Goal: Task Accomplishment & Management: Complete application form

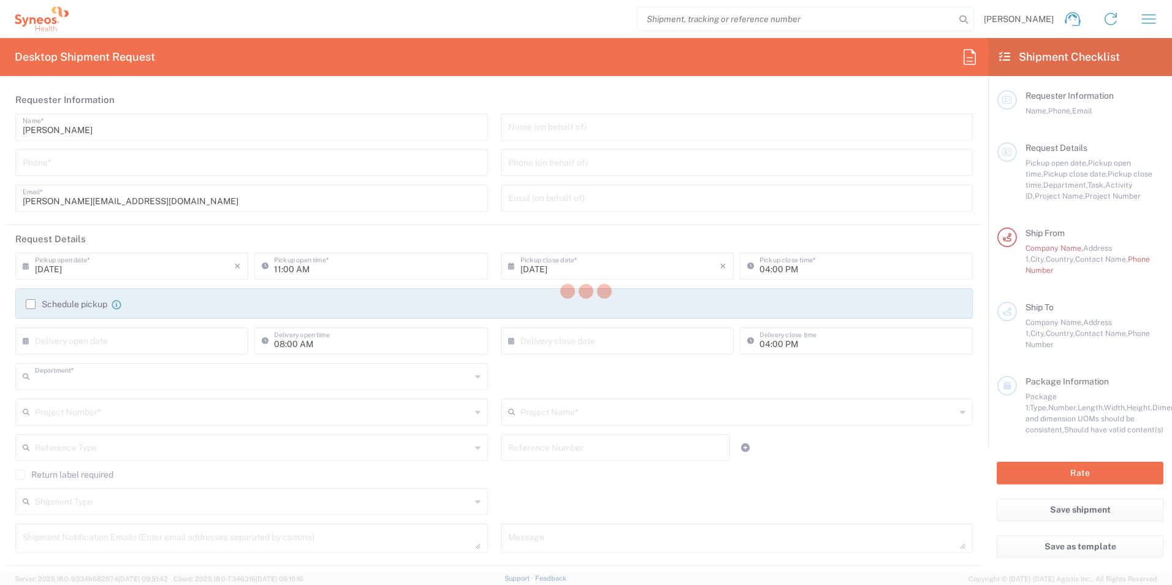
type input "3235"
type input "[GEOGRAPHIC_DATA]"
type input "Syneos Health d.o.o. [GEOGRAPHIC_DATA]-[GEOGRAPHIC_DATA]"
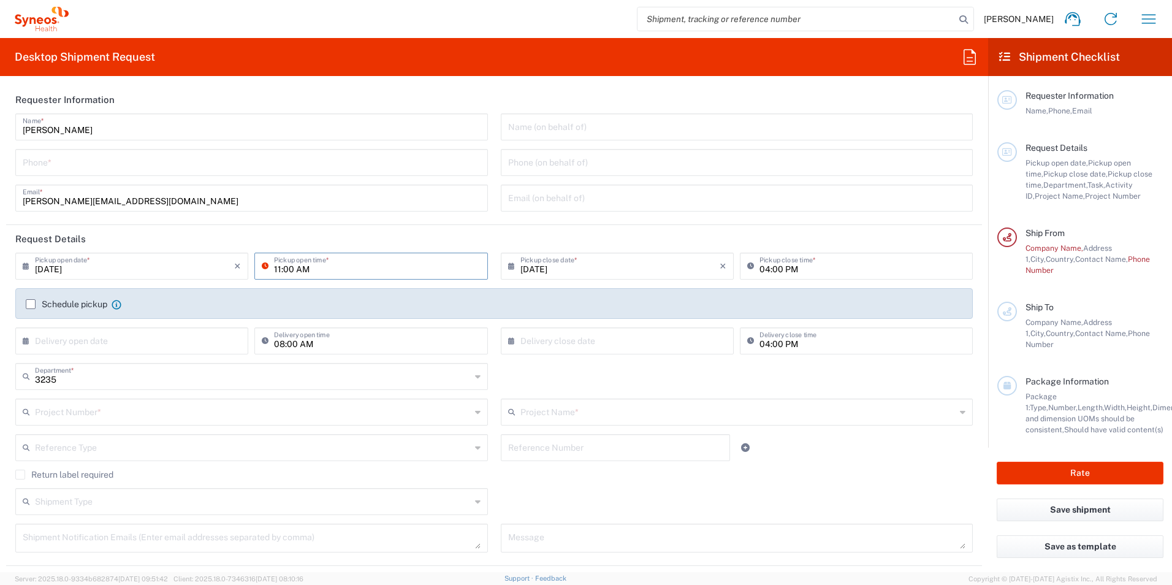
click at [300, 267] on input "11:00 AM" at bounding box center [377, 264] width 206 height 21
click at [553, 272] on input "[DATE]" at bounding box center [619, 264] width 199 height 21
click at [524, 267] on input "[DATE]" at bounding box center [619, 264] width 199 height 21
click at [719, 265] on icon "×" at bounding box center [722, 266] width 7 height 20
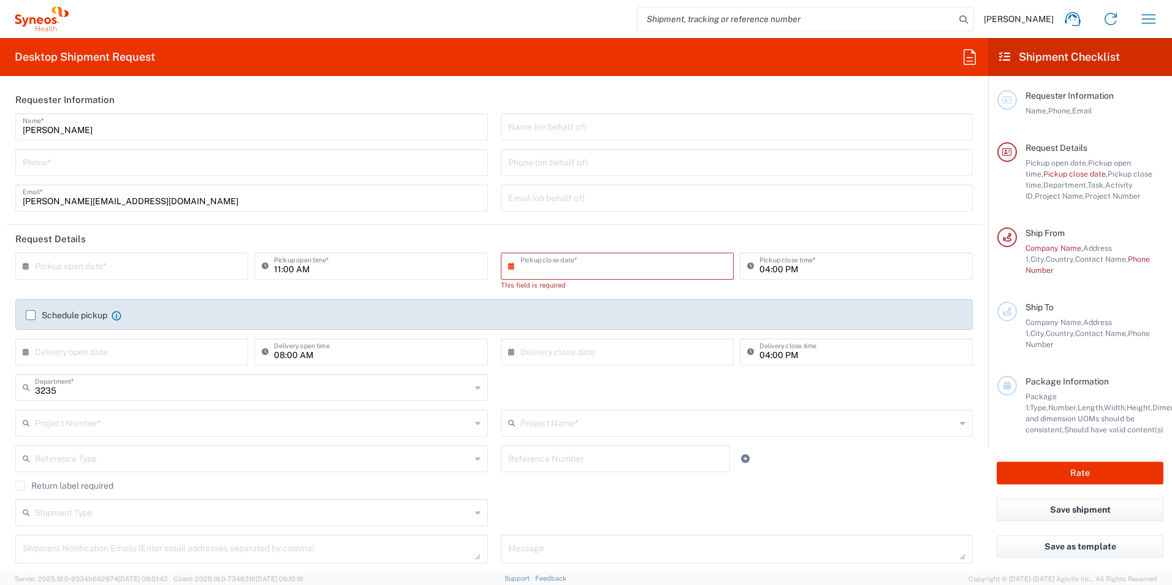
click at [508, 267] on icon at bounding box center [514, 266] width 12 height 20
click at [521, 270] on input "text" at bounding box center [619, 264] width 199 height 21
click at [522, 269] on input "text" at bounding box center [619, 264] width 199 height 21
click at [525, 263] on input "text" at bounding box center [619, 264] width 199 height 21
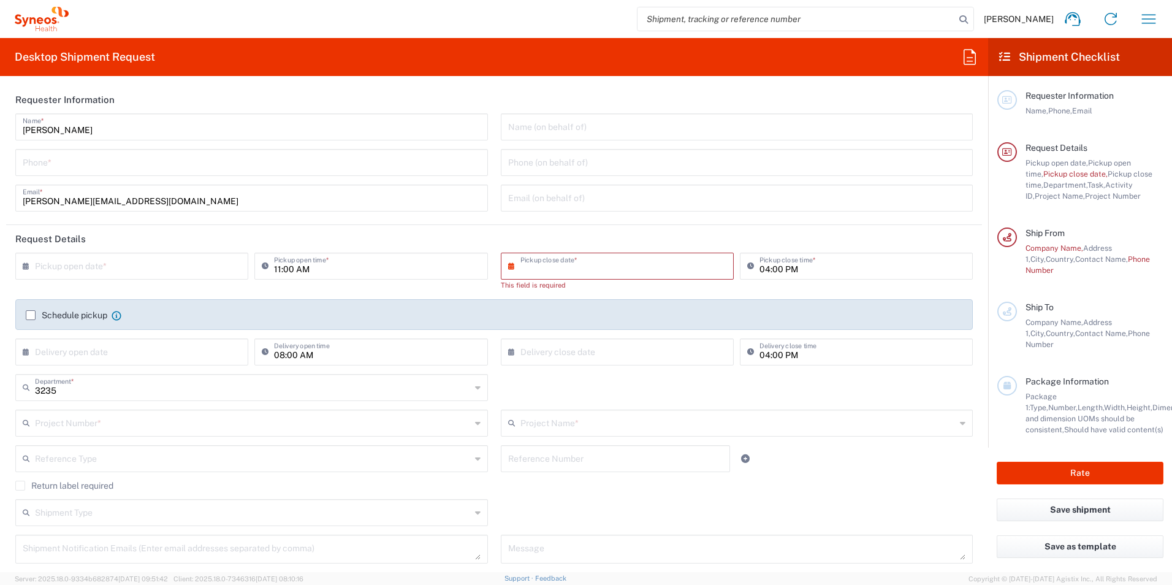
click at [525, 263] on input "text" at bounding box center [619, 264] width 199 height 21
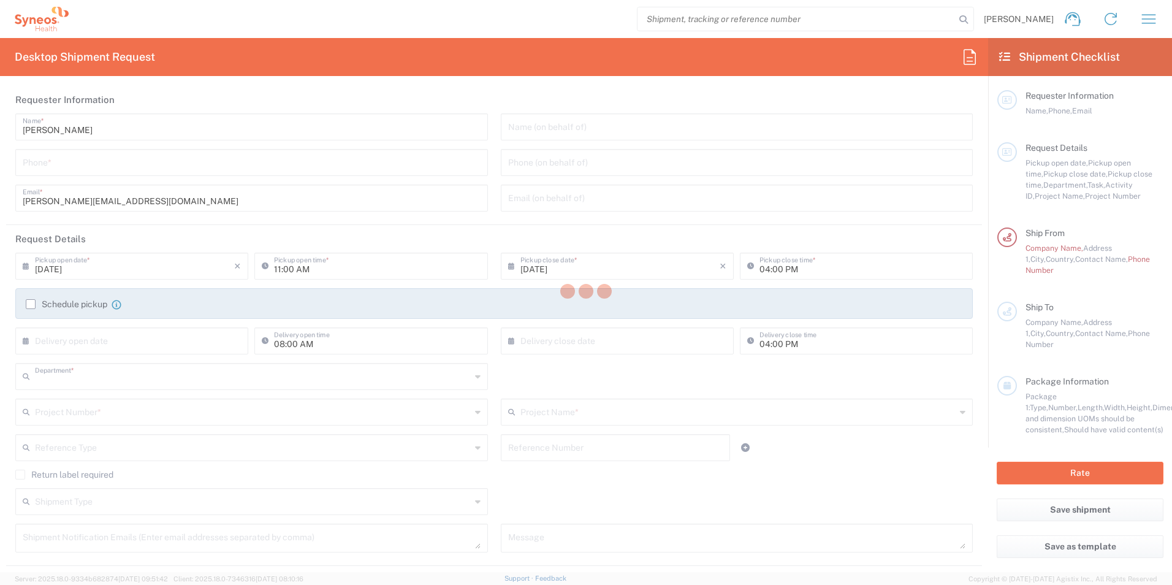
type input "3235"
type input "[GEOGRAPHIC_DATA]"
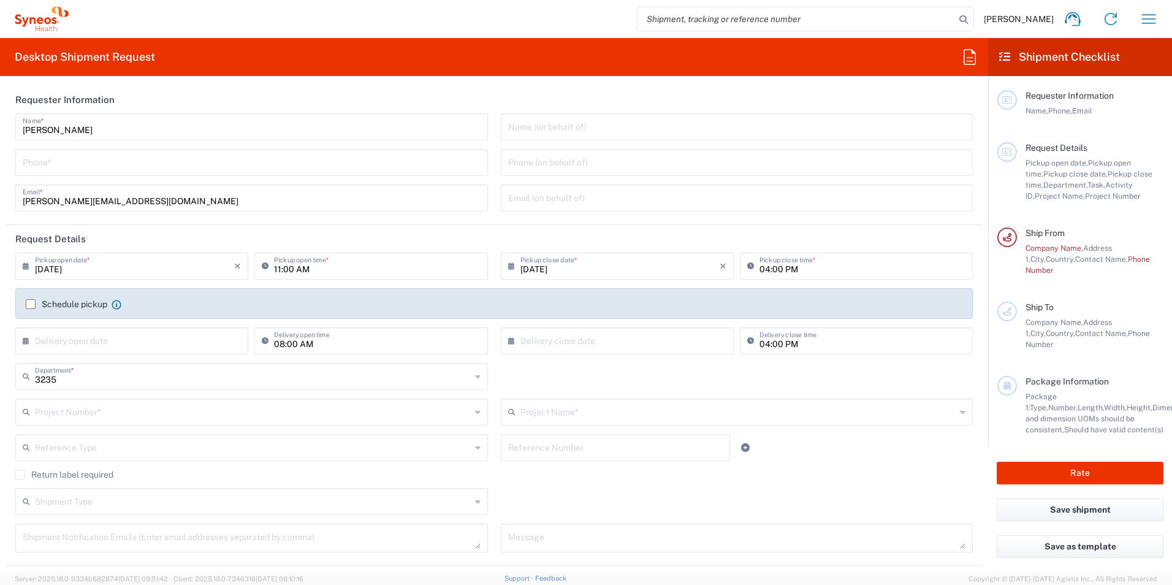
type input "Syneos Health d.o.o. [GEOGRAPHIC_DATA]-[GEOGRAPHIC_DATA]"
click at [525, 267] on input "[DATE]" at bounding box center [619, 264] width 199 height 21
click at [538, 268] on input "[DATE]" at bounding box center [619, 264] width 199 height 21
type input "09/03/2025"
click at [57, 270] on input "[DATE]" at bounding box center [134, 264] width 199 height 21
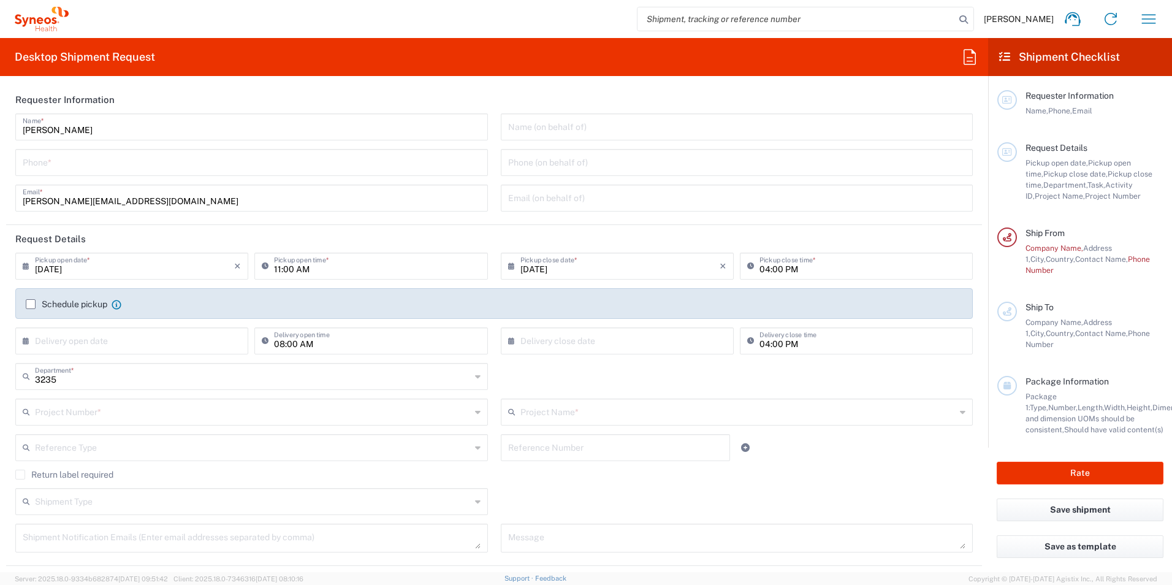
type input "09/03/2025"
click at [761, 267] on input "04:00 PM" at bounding box center [862, 264] width 206 height 21
click at [762, 266] on input "04:00 PM" at bounding box center [862, 264] width 206 height 21
type input "02:00 PM"
click at [278, 267] on input "11:00 AM" at bounding box center [377, 264] width 206 height 21
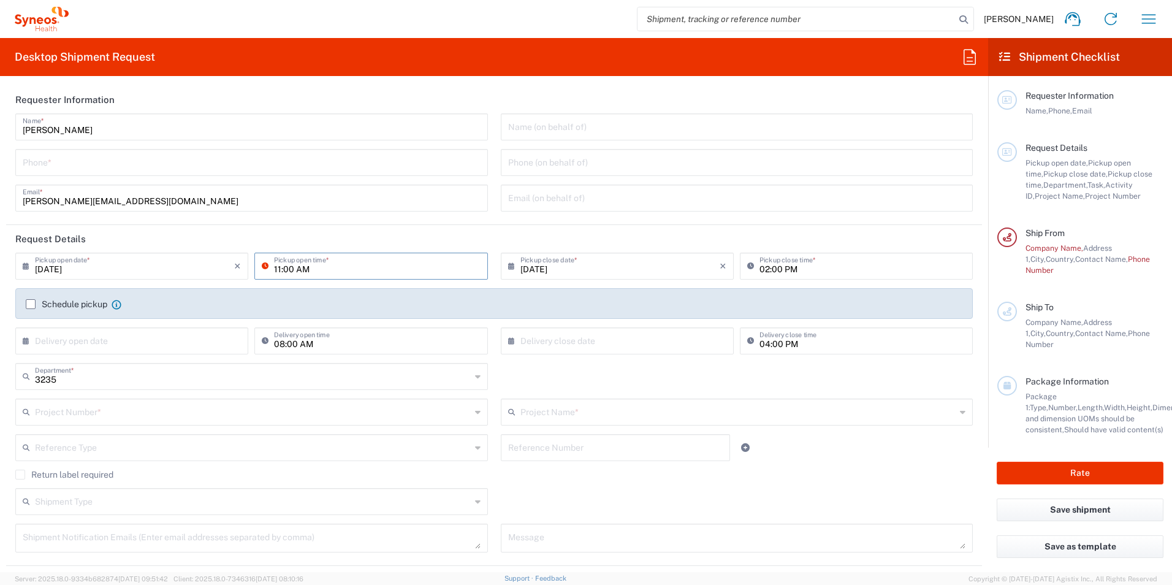
click at [278, 265] on input "11:00 AM" at bounding box center [377, 264] width 206 height 21
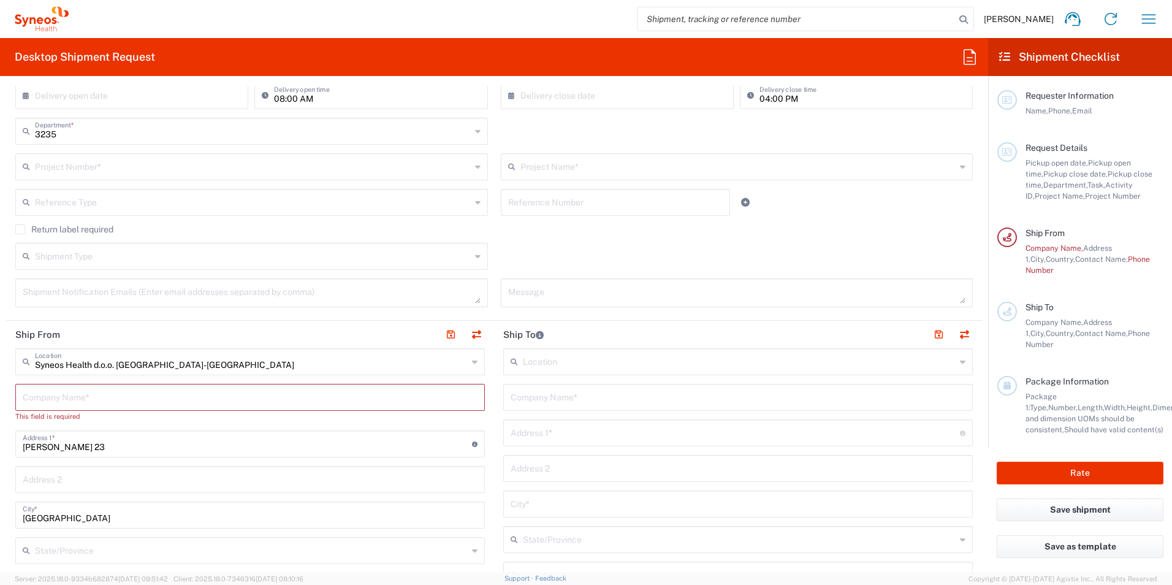
scroll to position [306, 0]
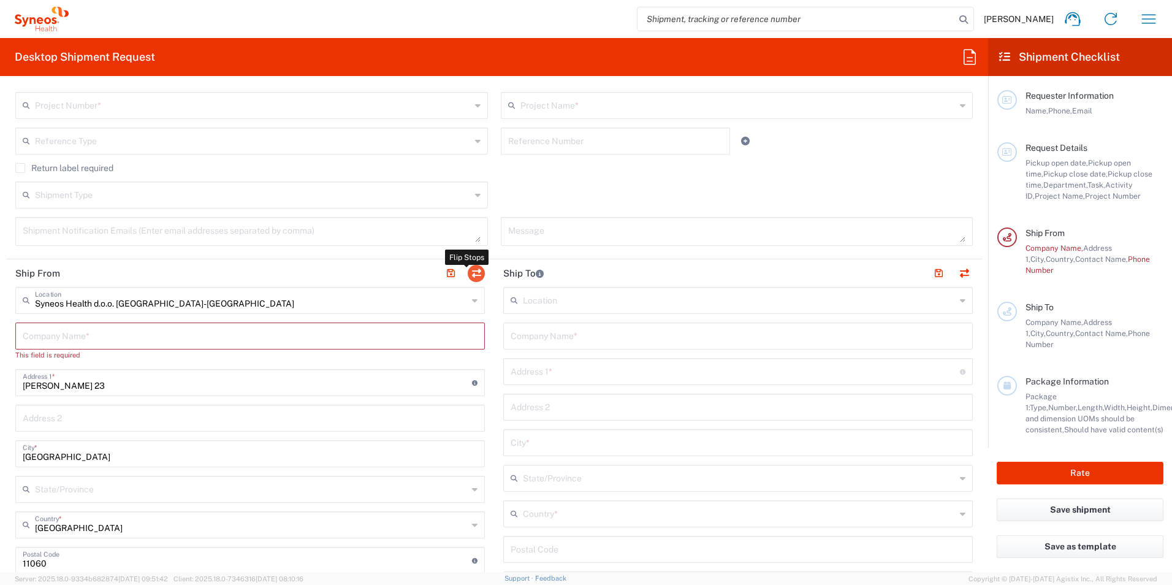
type input "10:00 AM"
click at [473, 273] on button "button" at bounding box center [476, 273] width 17 height 17
type input "Syneos Health d.o.o. [GEOGRAPHIC_DATA]-[GEOGRAPHIC_DATA]"
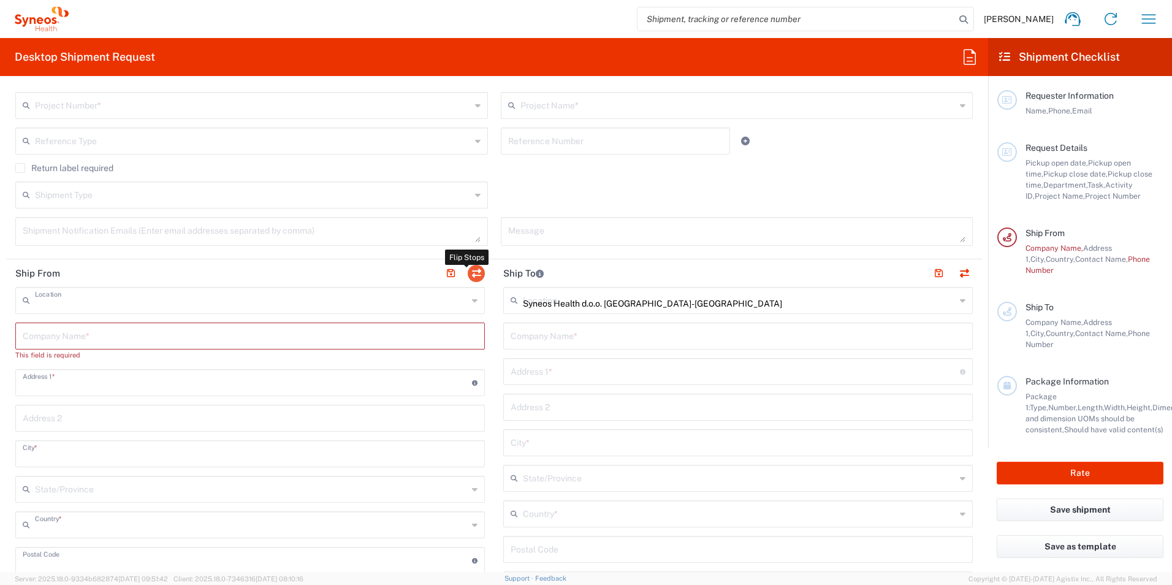
type input "[PERSON_NAME] 23"
type input "[GEOGRAPHIC_DATA]"
type input "11060"
type input "[PERSON_NAME]"
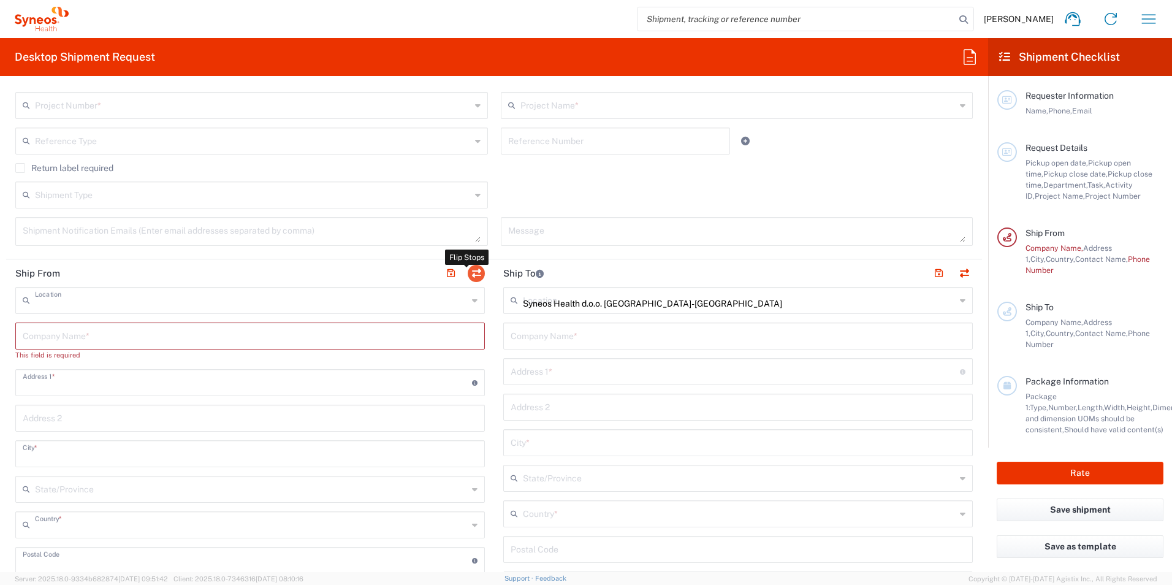
type input "[PERSON_NAME][EMAIL_ADDRESS][DOMAIN_NAME]"
type input "EORI"
type input "VAT"
type input "109932826"
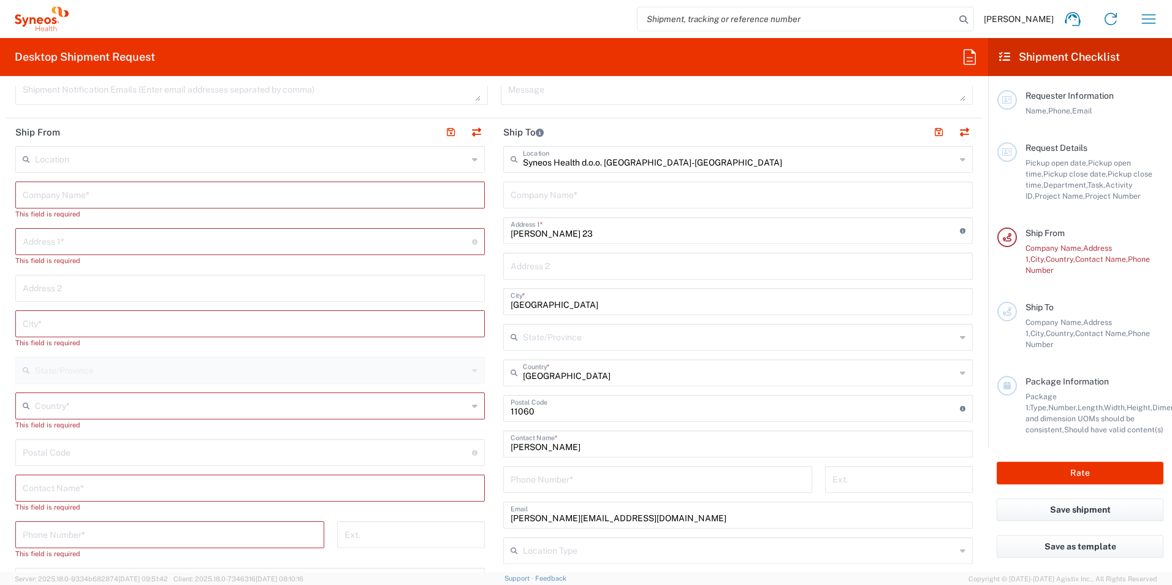
scroll to position [429, 0]
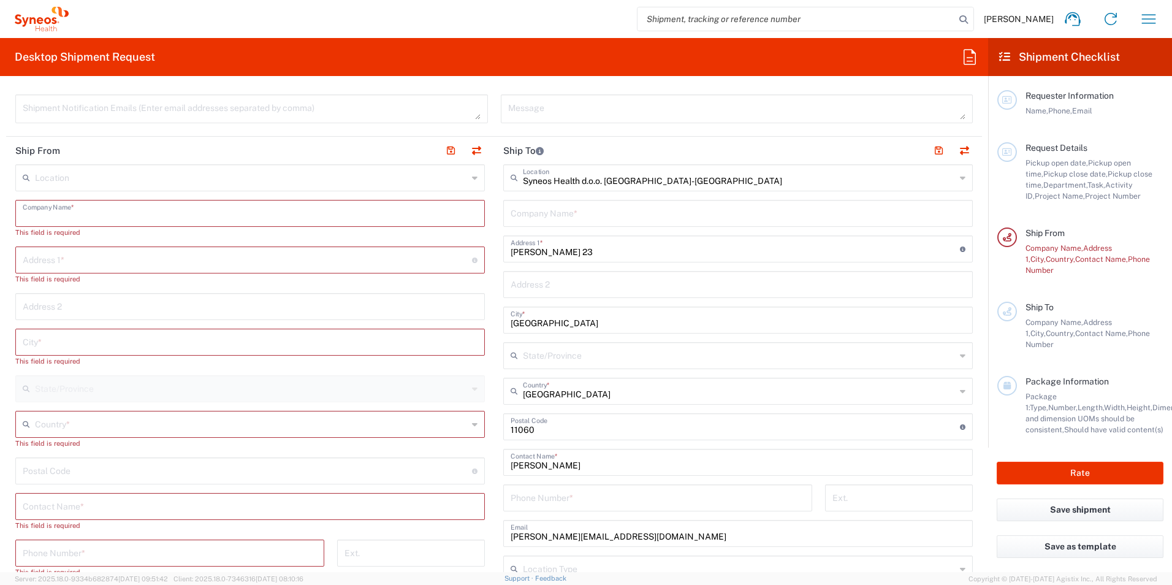
click at [106, 214] on input "text" at bounding box center [250, 212] width 455 height 21
click at [45, 210] on input "text" at bounding box center [250, 212] width 455 height 21
click at [44, 211] on input "text" at bounding box center [250, 212] width 455 height 21
paste input "Univerzitetski klinički centar Srbije"
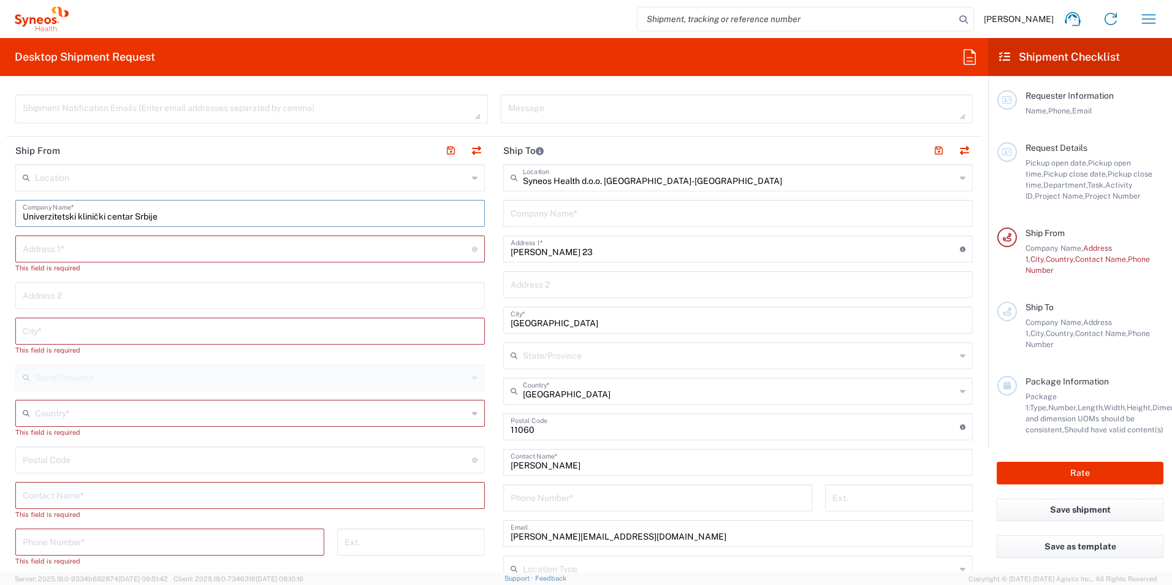
type input "Univerzitetski klinički centar Srbije"
click at [36, 246] on input "text" at bounding box center [247, 247] width 449 height 21
paste input "Pasterova 2"
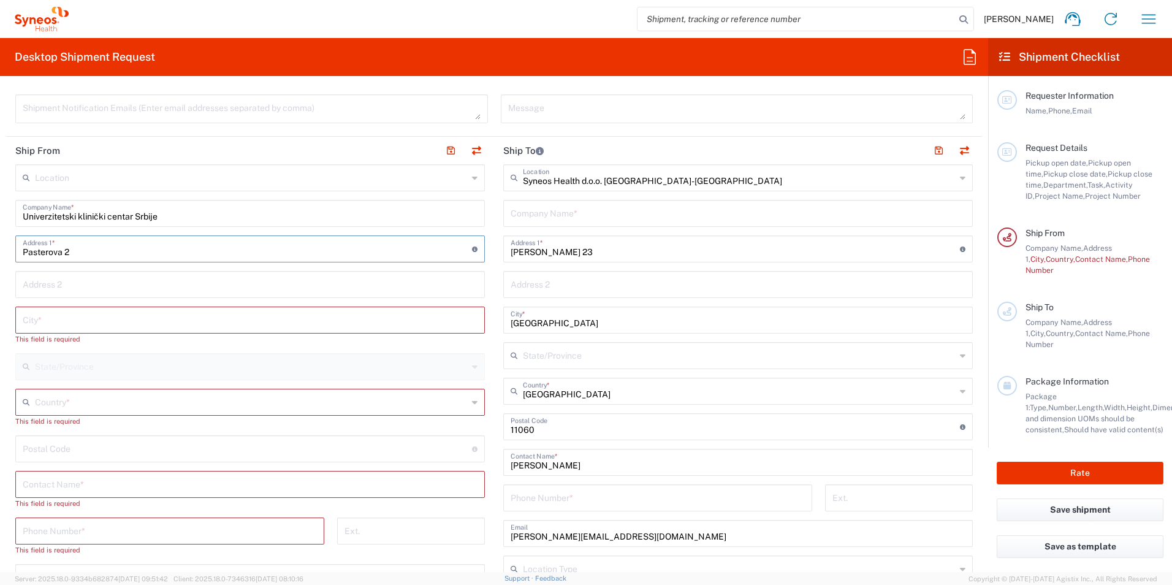
type input "Pasterova 2"
click at [36, 319] on input "text" at bounding box center [250, 318] width 455 height 21
paste input "11000"
drag, startPoint x: 53, startPoint y: 320, endPoint x: 20, endPoint y: 321, distance: 32.5
click at [20, 321] on div "11000 City *" at bounding box center [249, 319] width 469 height 27
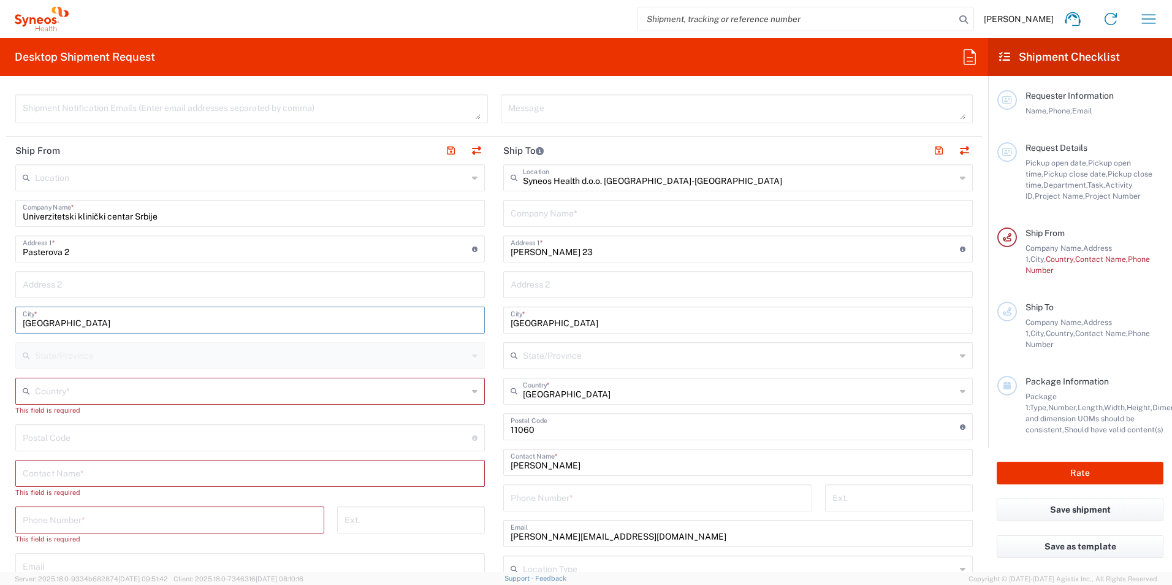
type input "[GEOGRAPHIC_DATA]"
click at [55, 386] on input "text" at bounding box center [251, 389] width 433 height 21
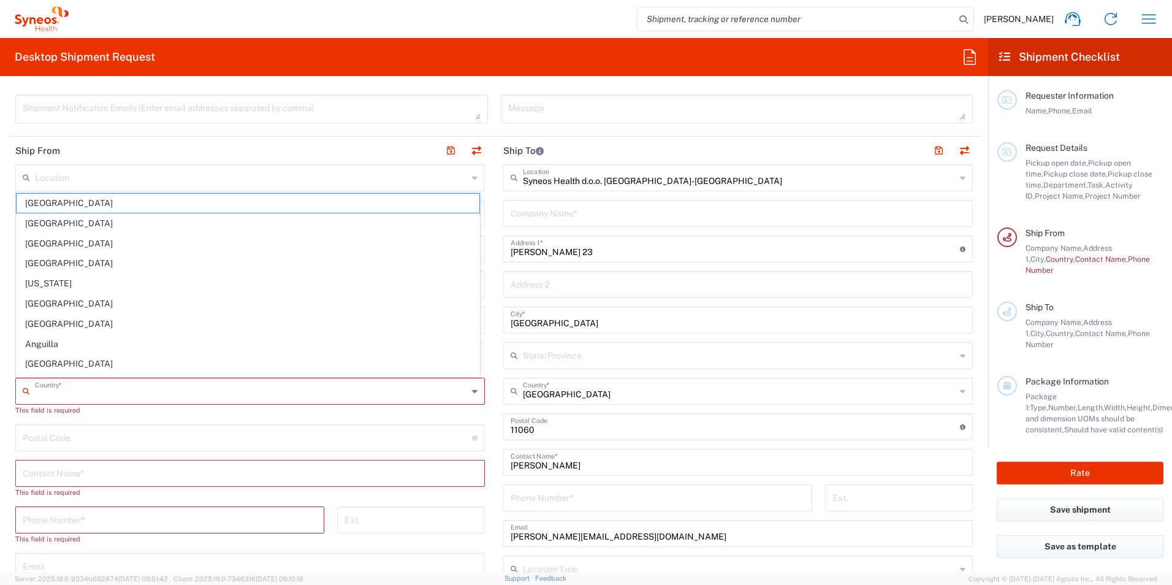
type input "[GEOGRAPHIC_DATA]"
type input "[PERSON_NAME][EMAIL_ADDRESS][DOMAIN_NAME]"
type input "381"
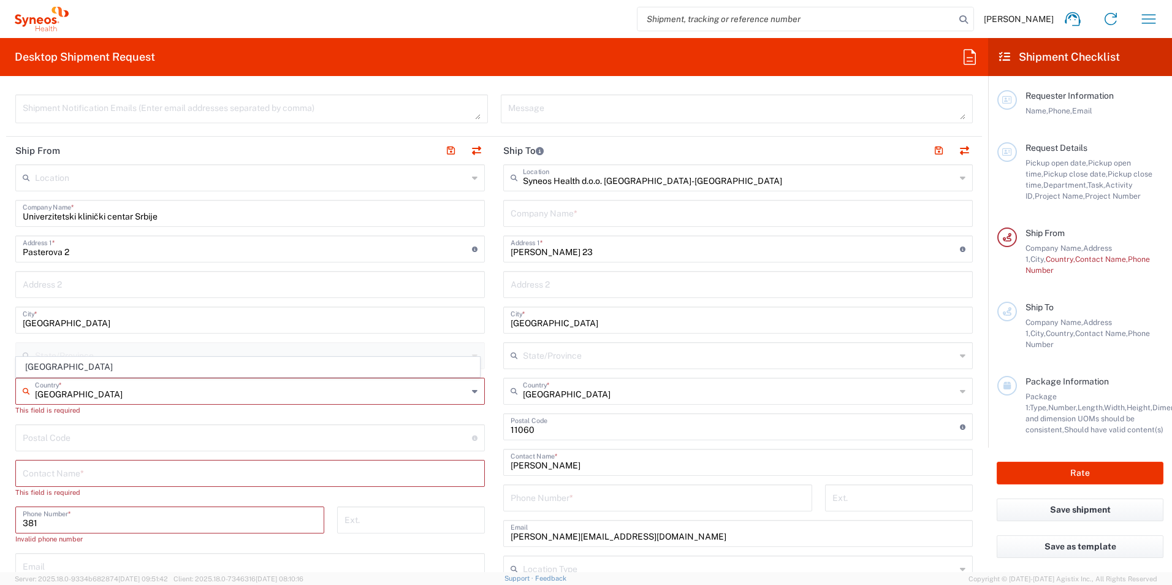
click at [7, 333] on main "Location Addison Whitney LLC-Morrisvile NC US Barcelona-Syneos Health BioSector…" at bounding box center [250, 455] width 488 height 583
click at [51, 392] on input "text" at bounding box center [251, 389] width 433 height 21
type input "[GEOGRAPHIC_DATA]"
click at [7, 357] on main "Location Addison Whitney LLC-Morrisvile NC US Barcelona-Syneos Health BioSector…" at bounding box center [250, 455] width 488 height 583
click at [42, 387] on input "text" at bounding box center [251, 389] width 433 height 21
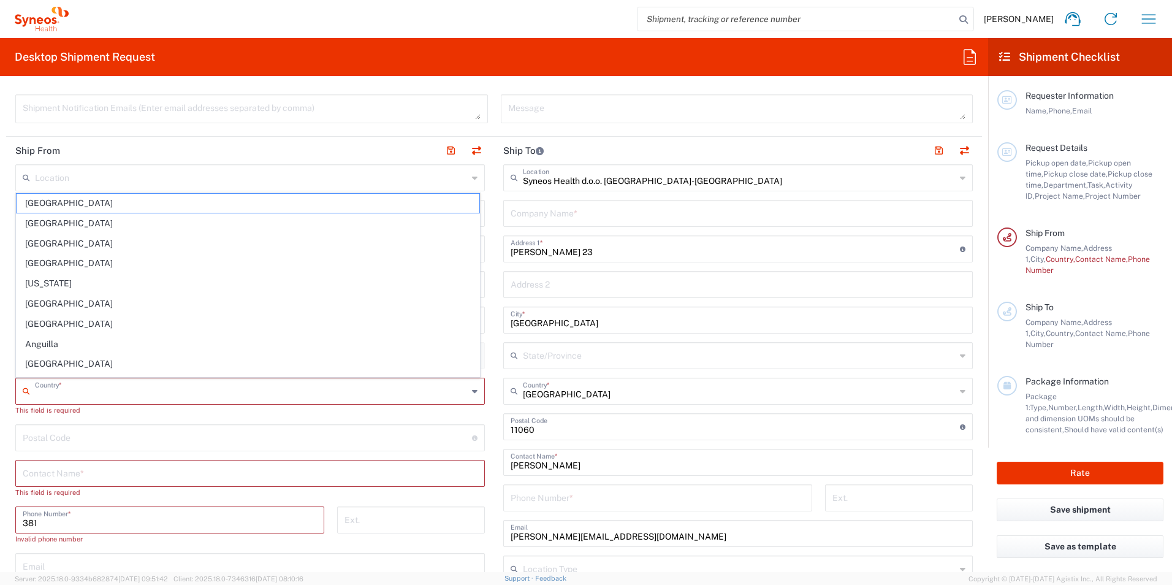
type input "[GEOGRAPHIC_DATA]"
click at [26, 387] on icon at bounding box center [29, 391] width 12 height 20
click at [25, 388] on icon at bounding box center [29, 391] width 12 height 20
click at [42, 263] on span "[GEOGRAPHIC_DATA]" at bounding box center [248, 263] width 463 height 19
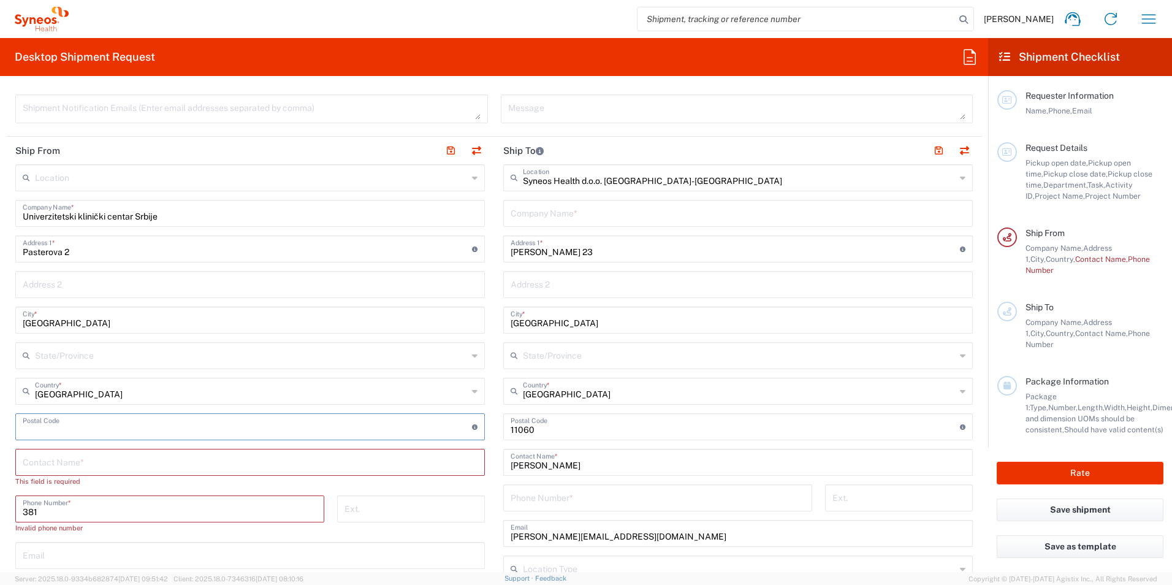
click at [67, 430] on input "undefined" at bounding box center [247, 425] width 449 height 21
type input "11000"
click at [72, 460] on input "text" at bounding box center [250, 460] width 455 height 21
type input "[PERSON_NAME]"
click at [44, 496] on input "381" at bounding box center [170, 496] width 294 height 21
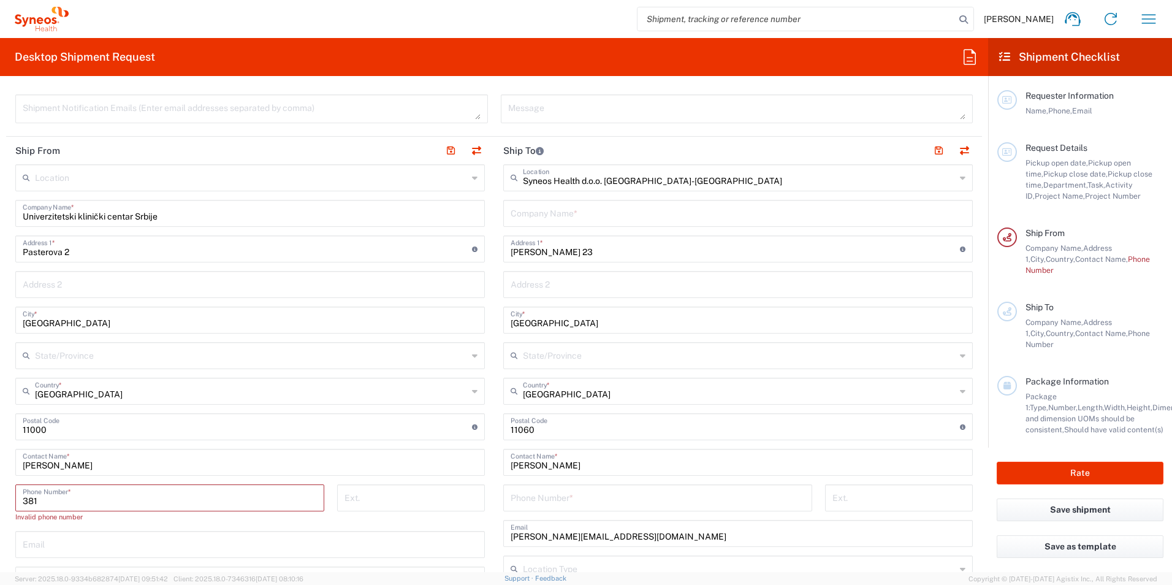
drag, startPoint x: 44, startPoint y: 496, endPoint x: 31, endPoint y: 497, distance: 13.5
click at [31, 497] on input "381" at bounding box center [170, 496] width 294 height 21
paste input "[PHONE_NUMBER]"
type input "[PHONE_NUMBER]"
drag, startPoint x: 206, startPoint y: 527, endPoint x: 458, endPoint y: 534, distance: 252.6
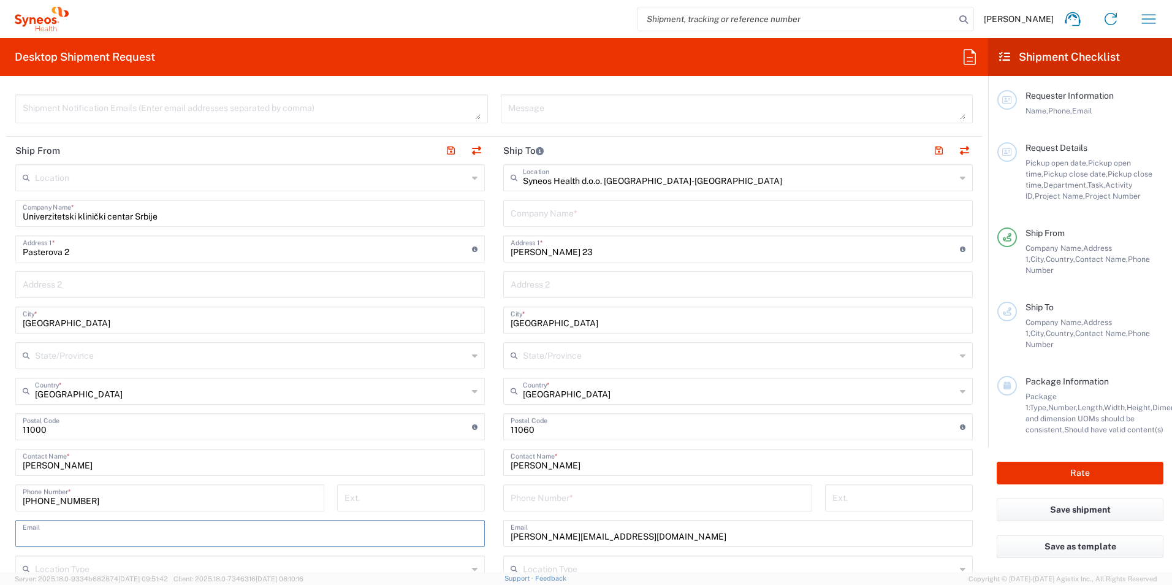
click at [206, 527] on input "text" at bounding box center [250, 531] width 455 height 21
click at [53, 535] on input "text" at bounding box center [250, 531] width 455 height 21
paste input "stojanperic@gmail.com"
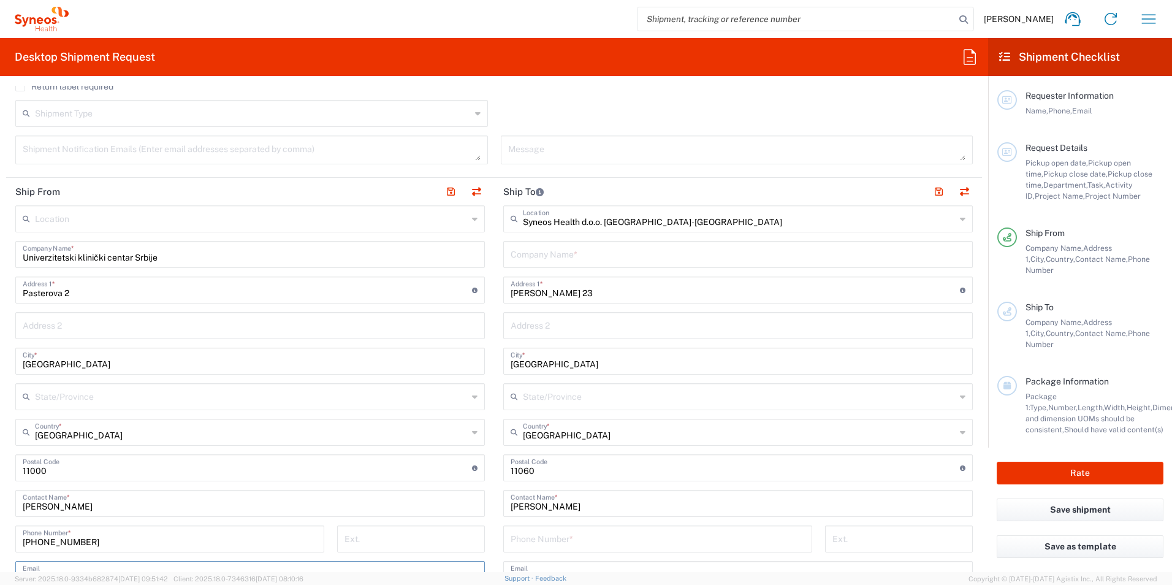
scroll to position [368, 0]
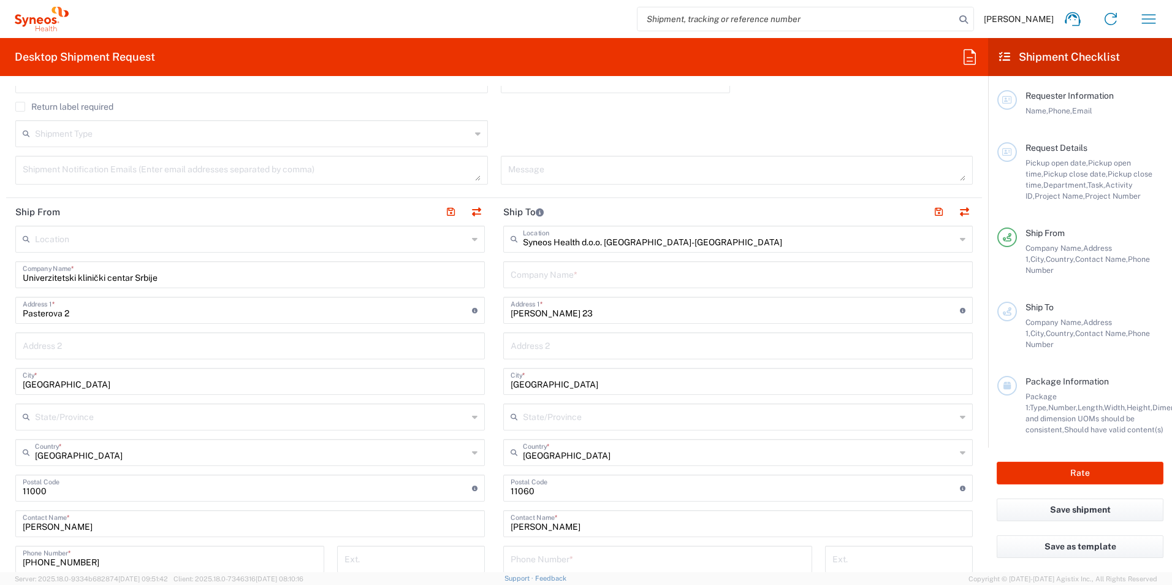
type input "stojanperic@gmail.com"
click at [112, 415] on input "text" at bounding box center [251, 415] width 433 height 21
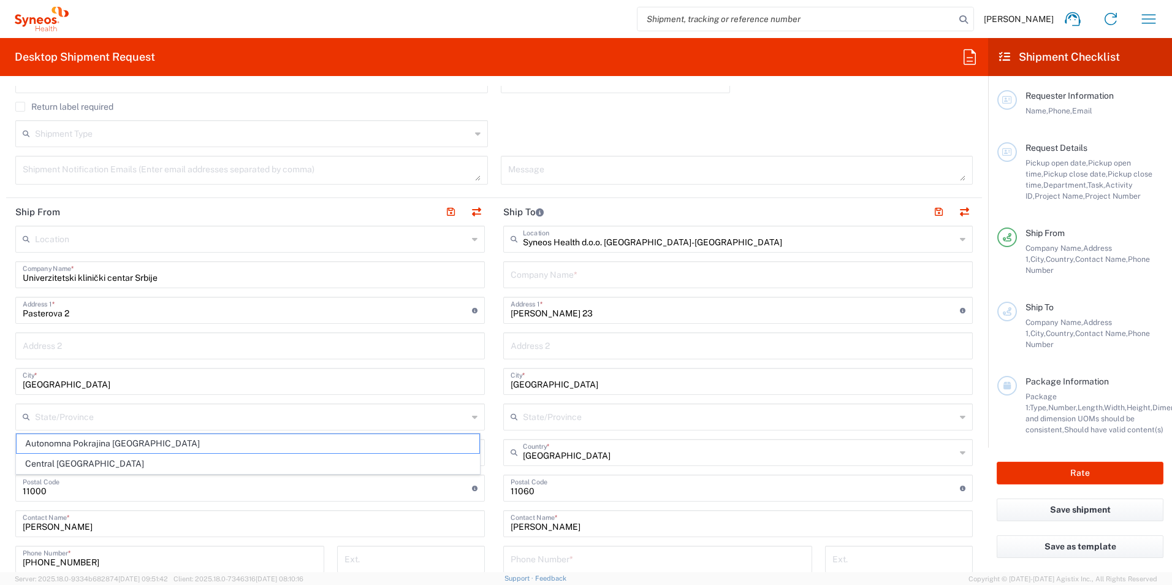
click at [8, 405] on main "Location Addison Whitney LLC-Morrisvile NC US Barcelona-Syneos Health BioSector…" at bounding box center [250, 500] width 488 height 550
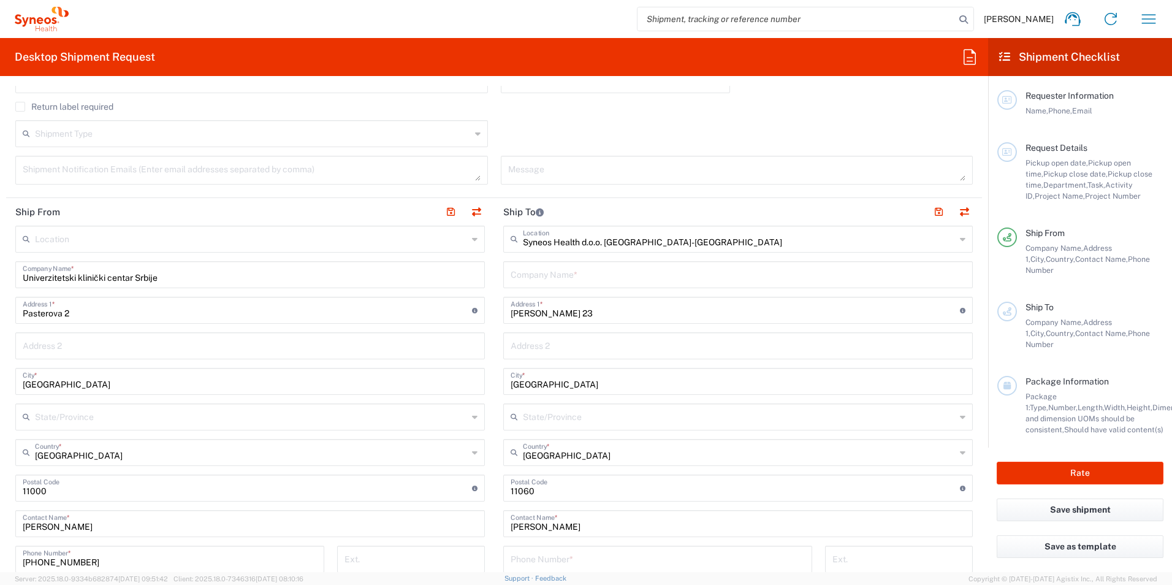
scroll to position [306, 0]
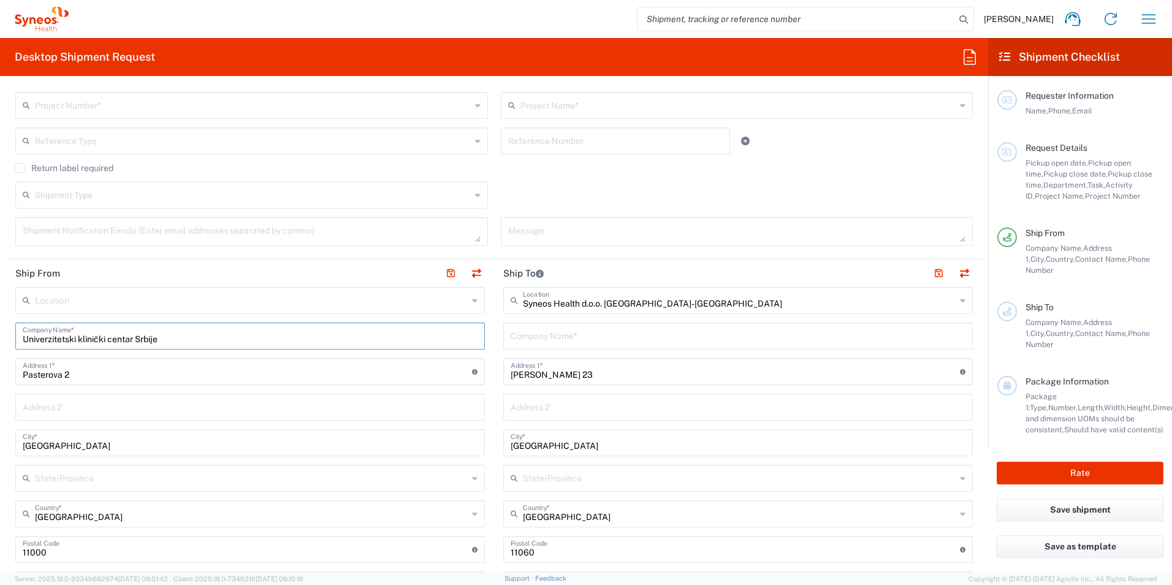
drag, startPoint x: 168, startPoint y: 338, endPoint x: 15, endPoint y: 330, distance: 153.4
click at [15, 330] on main "Location Addison Whitney LLC-Morrisvile NC US Barcelona-Syneos Health BioSector…" at bounding box center [250, 562] width 488 height 550
drag, startPoint x: 42, startPoint y: 333, endPoint x: 12, endPoint y: 305, distance: 41.2
click at [12, 305] on main "Location Addison Whitney LLC-Morrisvile NC US Barcelona-Syneos Health BioSector…" at bounding box center [250, 562] width 488 height 550
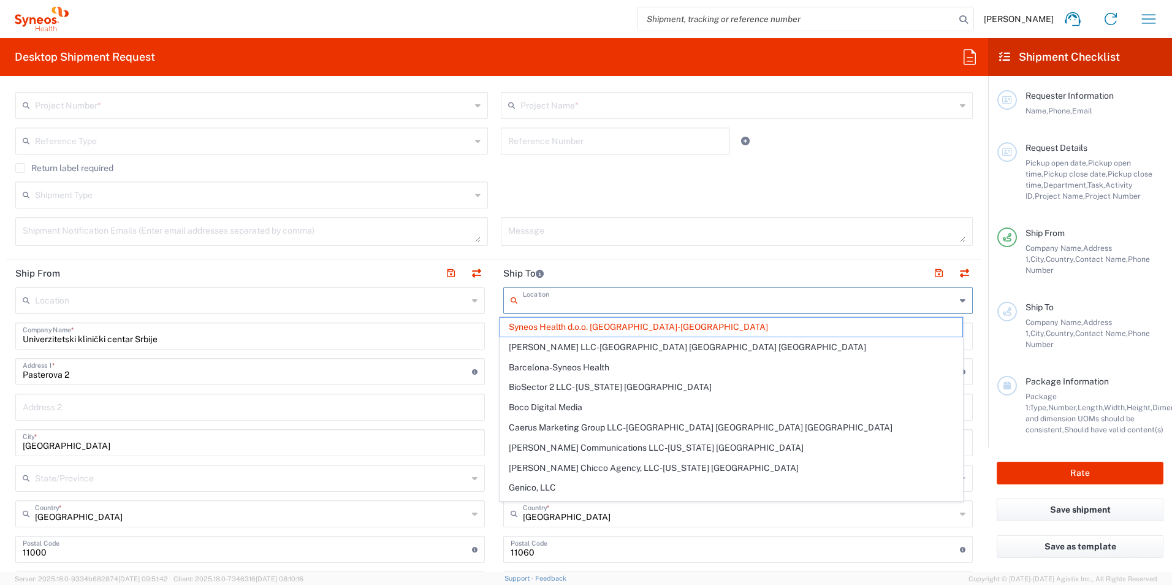
drag, startPoint x: 672, startPoint y: 300, endPoint x: 539, endPoint y: 302, distance: 133.6
click at [539, 302] on input "text" at bounding box center [739, 299] width 433 height 21
click at [551, 324] on span "Syneos Health d.o.o. [GEOGRAPHIC_DATA]-[GEOGRAPHIC_DATA]" at bounding box center [731, 326] width 463 height 19
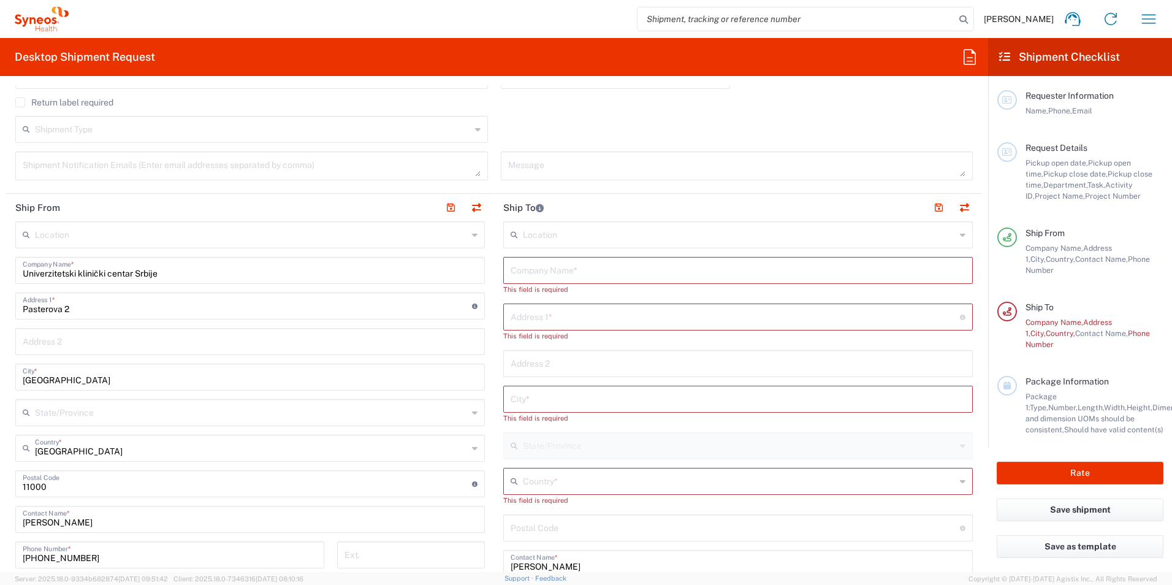
scroll to position [368, 0]
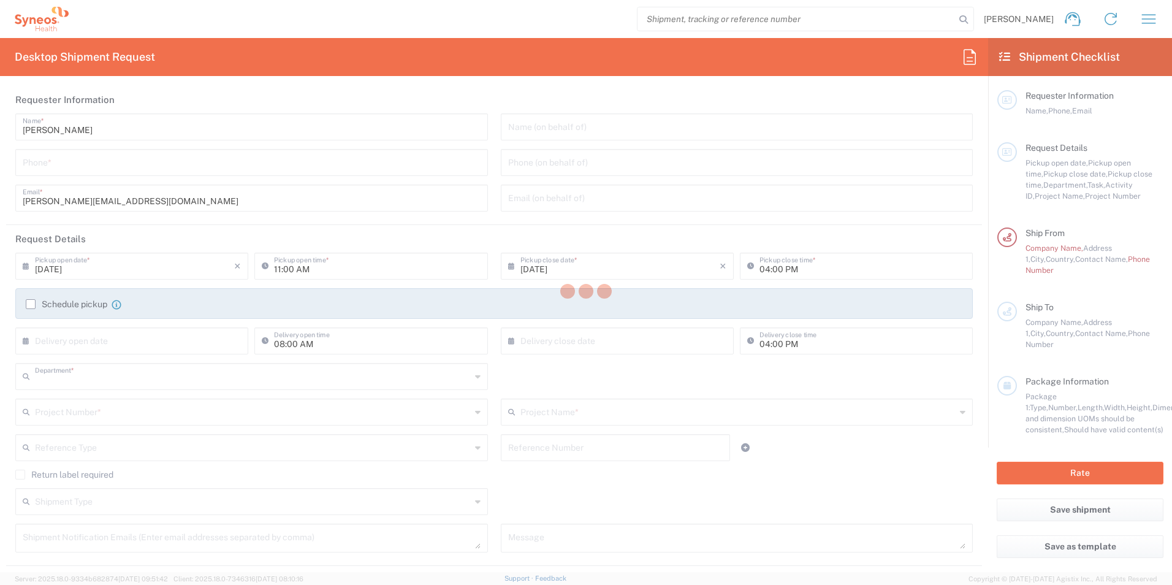
type input "3235"
type input "[GEOGRAPHIC_DATA]"
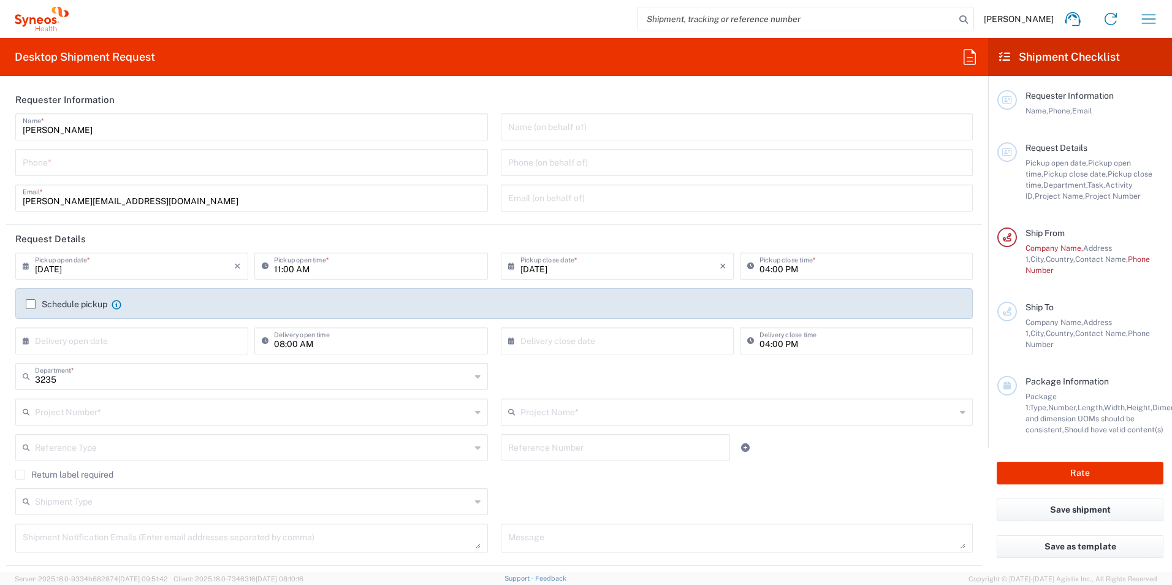
type input "Syneos Health d.o.o. [GEOGRAPHIC_DATA]-[GEOGRAPHIC_DATA]"
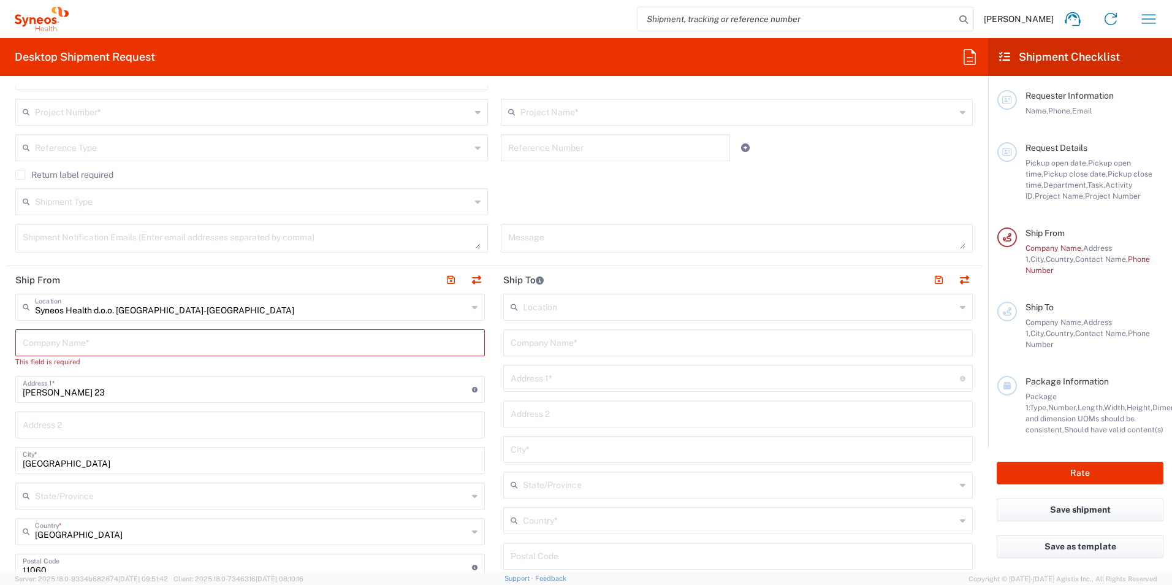
scroll to position [306, 0]
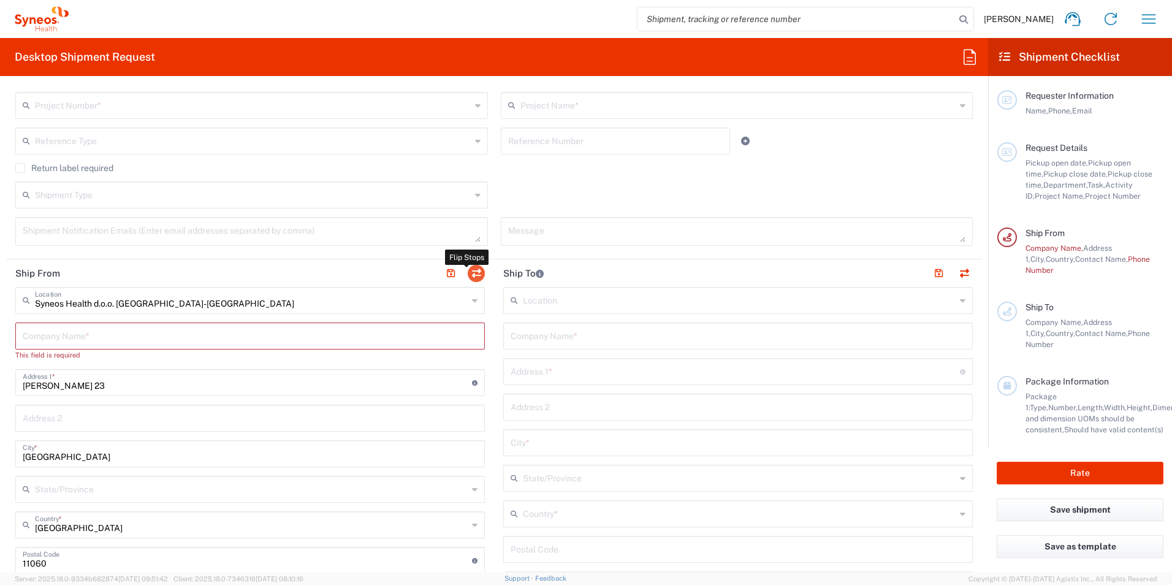
click at [472, 273] on button "button" at bounding box center [476, 273] width 17 height 17
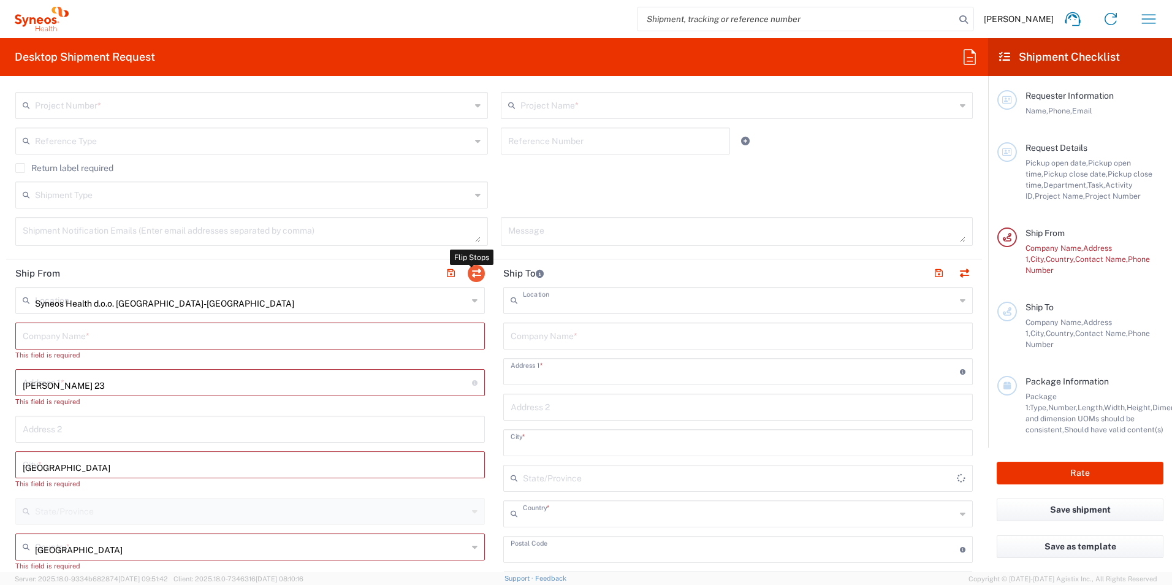
type input "Syneos Health d.o.o. [GEOGRAPHIC_DATA]-[GEOGRAPHIC_DATA]"
type input "[PERSON_NAME] 23"
type input "[GEOGRAPHIC_DATA]"
type input "11060"
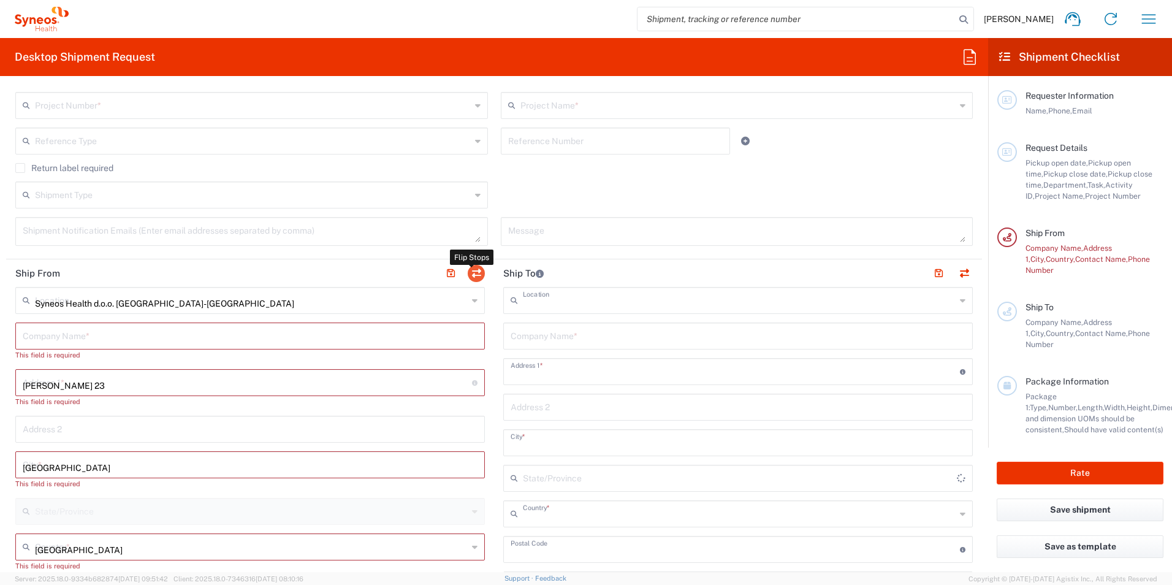
type input "[PERSON_NAME]"
type input "[PERSON_NAME][EMAIL_ADDRESS][DOMAIN_NAME]"
type input "EORI"
type input "VAT"
type input "109932826"
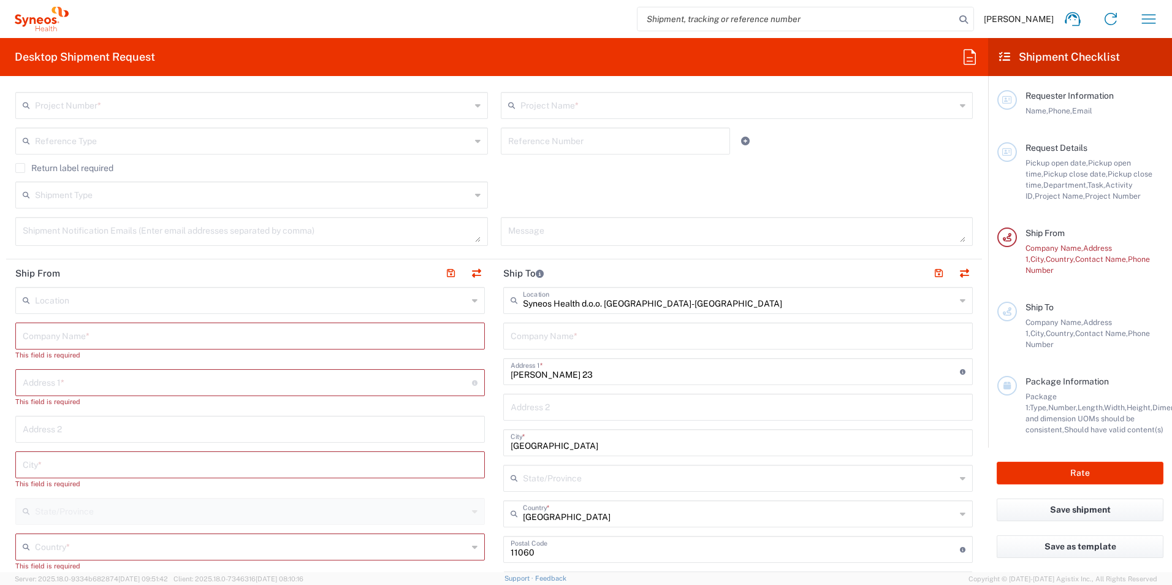
click at [210, 330] on input "text" at bounding box center [250, 334] width 455 height 21
click at [51, 336] on input "text" at bounding box center [250, 334] width 455 height 21
paste input "Univerzitetski klinički centar Srbije"
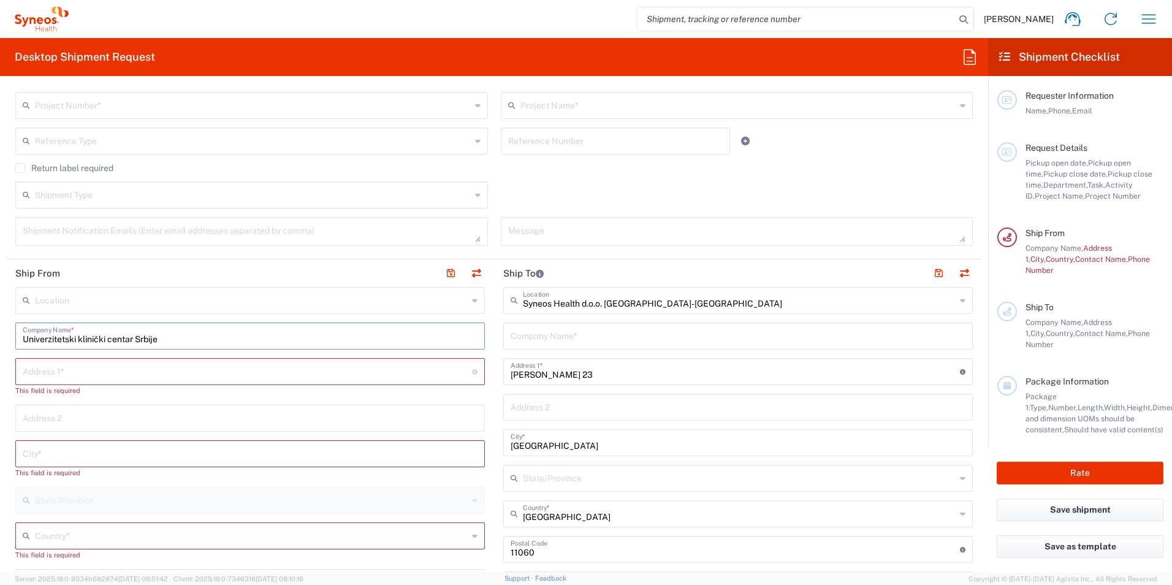
type input "Univerzitetski klinički centar Srbije"
click at [45, 366] on input "text" at bounding box center [247, 370] width 449 height 21
paste input "Pasterova 2"
type input "Pasterova 2"
click at [56, 446] on input "text" at bounding box center [250, 441] width 455 height 21
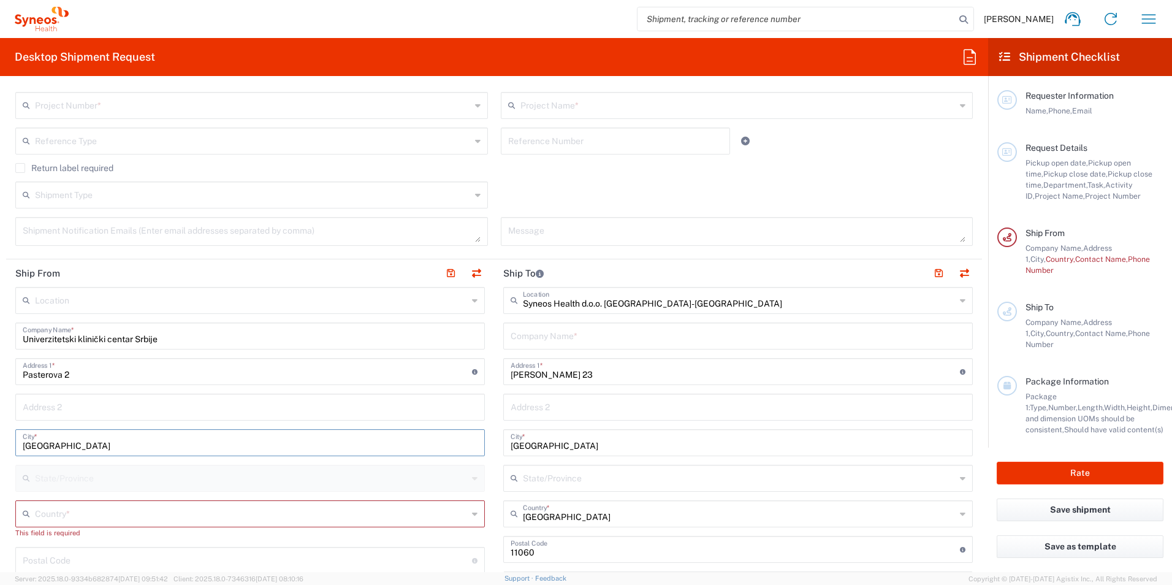
type input "[GEOGRAPHIC_DATA]"
click at [58, 513] on input "text" at bounding box center [251, 512] width 433 height 21
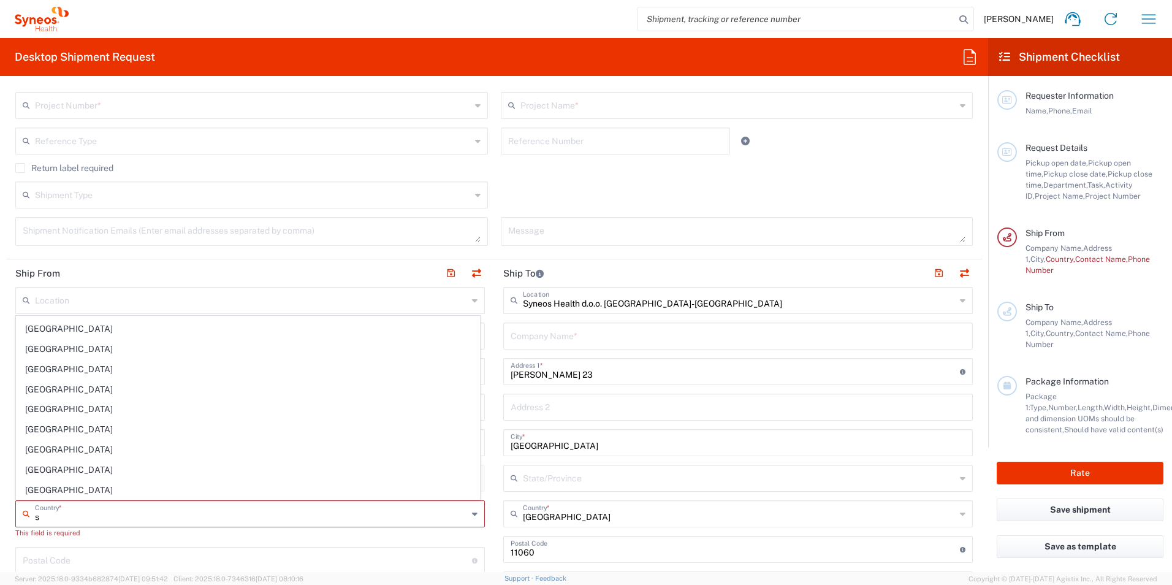
scroll to position [1164, 0]
click at [42, 488] on span "[GEOGRAPHIC_DATA]" at bounding box center [248, 488] width 463 height 19
type input "[GEOGRAPHIC_DATA]"
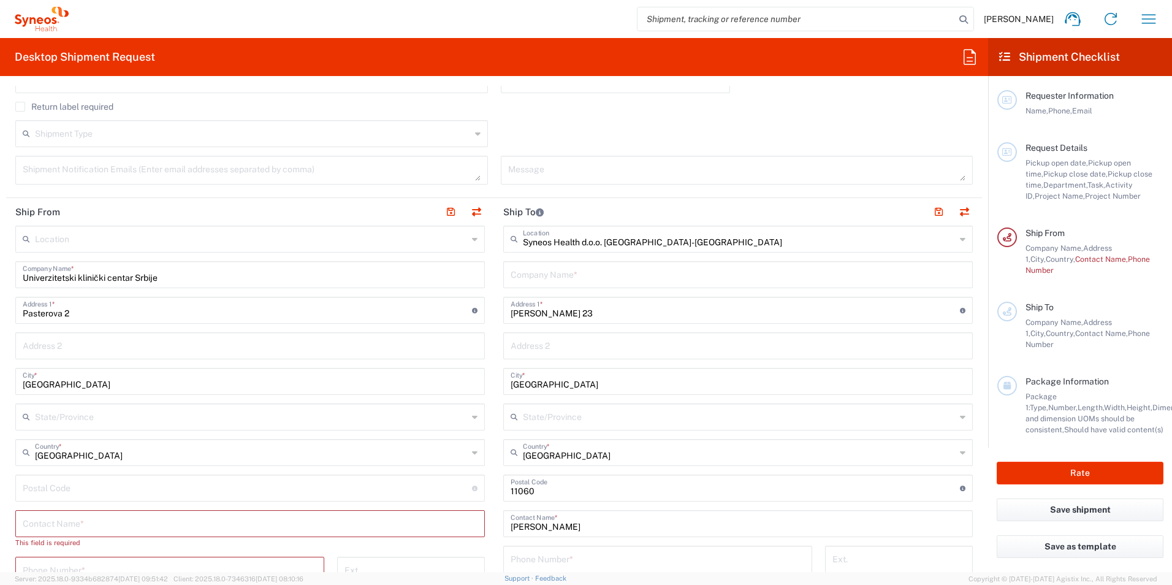
scroll to position [429, 0]
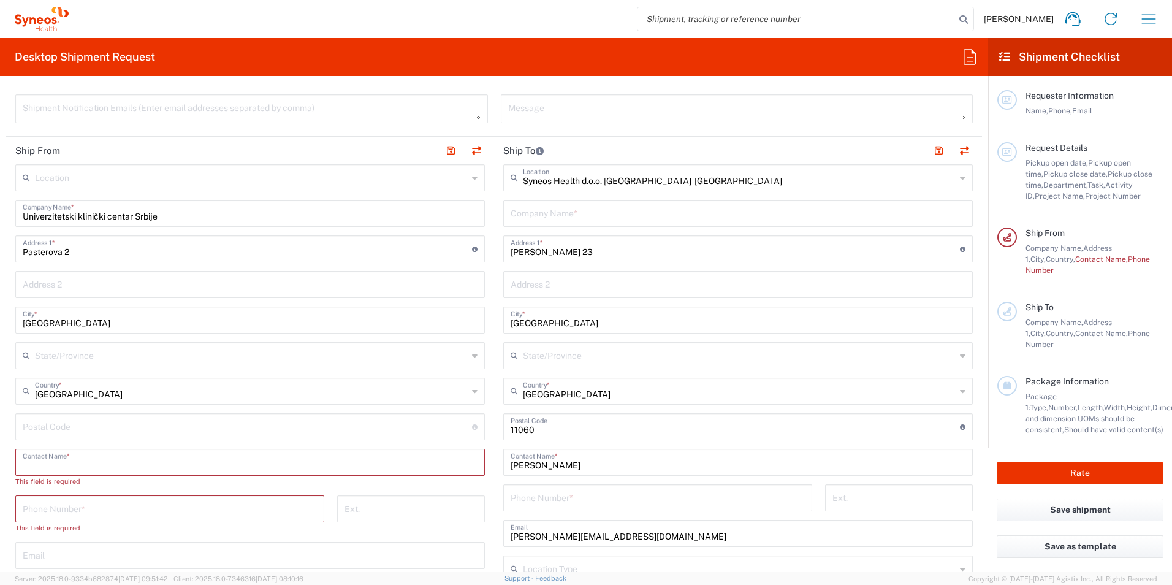
click at [59, 463] on input "text" at bounding box center [250, 460] width 455 height 21
click at [59, 425] on input "undefined" at bounding box center [247, 425] width 449 height 21
type input "110000"
click at [86, 460] on input "text" at bounding box center [250, 460] width 455 height 21
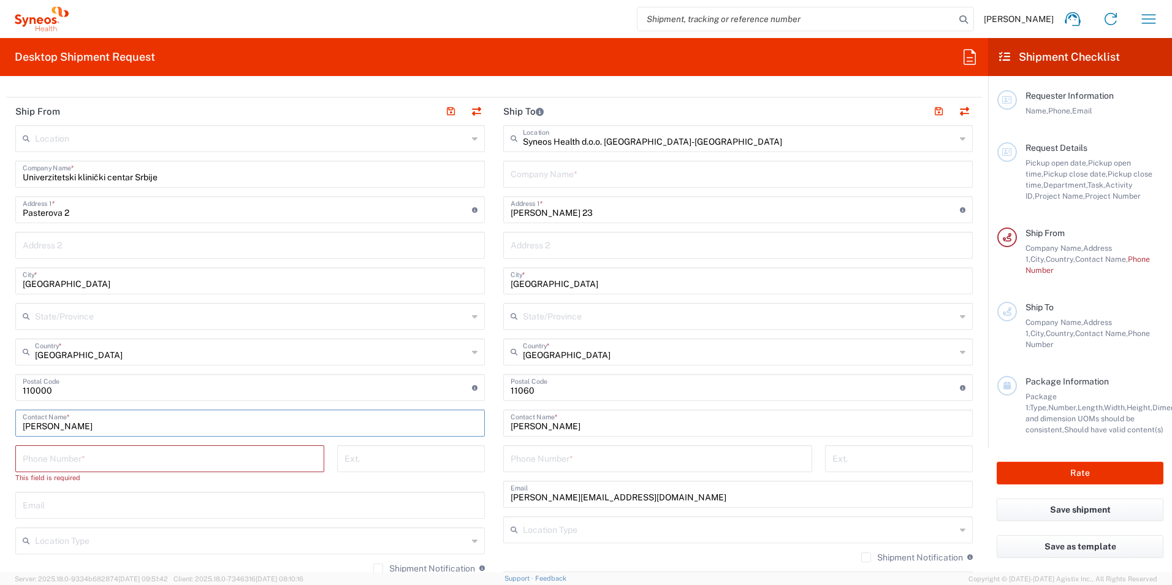
scroll to position [490, 0]
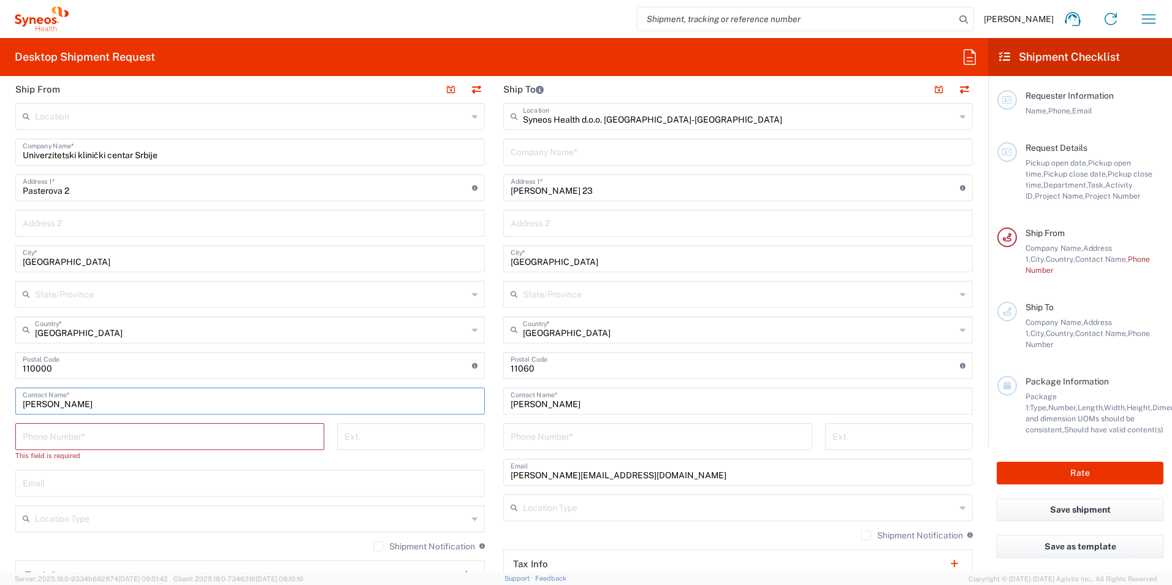
type input "[PERSON_NAME]"
click at [82, 439] on input "tel" at bounding box center [170, 435] width 294 height 21
click at [47, 436] on input "tel" at bounding box center [170, 435] width 294 height 21
paste input "[PHONE_NUMBER]"
type input "[PHONE_NUMBER]"
